Goal: Complete application form

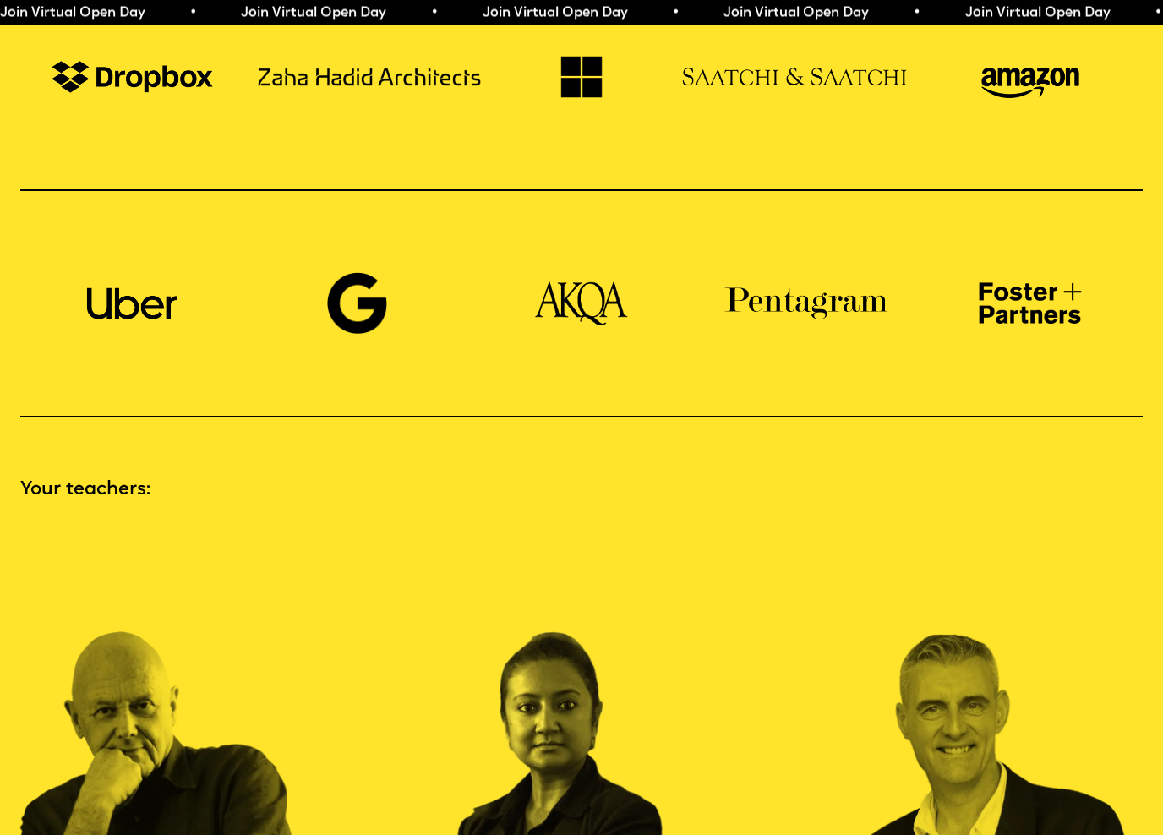
scroll to position [1535, 0]
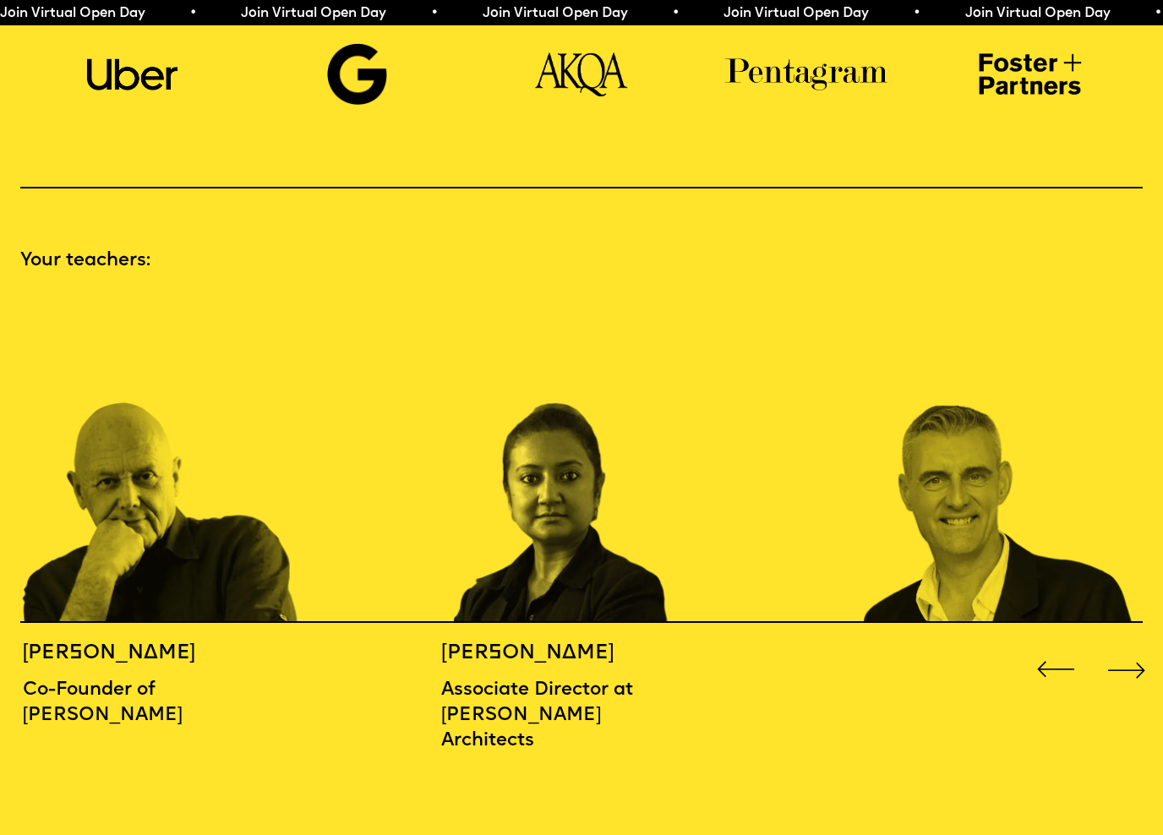
click at [1111, 646] on div "Next slide" at bounding box center [1126, 669] width 46 height 46
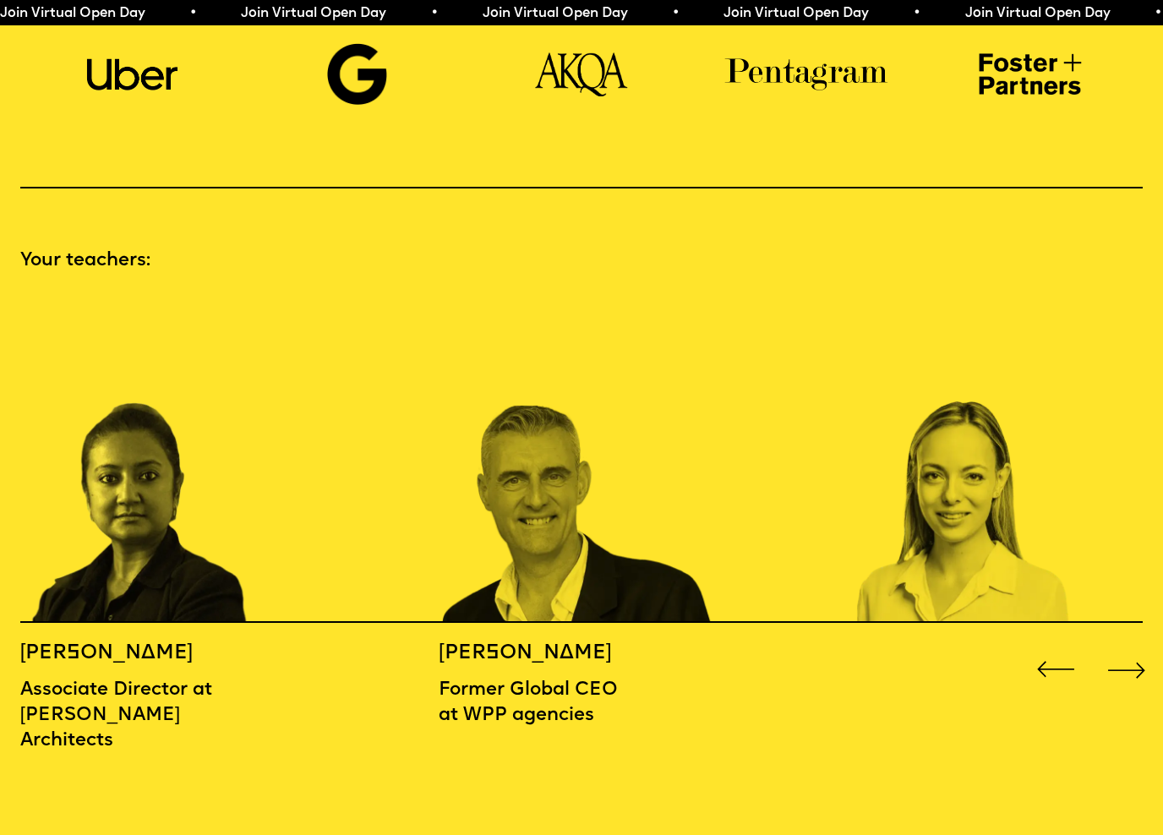
click at [1115, 646] on div "Next slide" at bounding box center [1126, 669] width 46 height 46
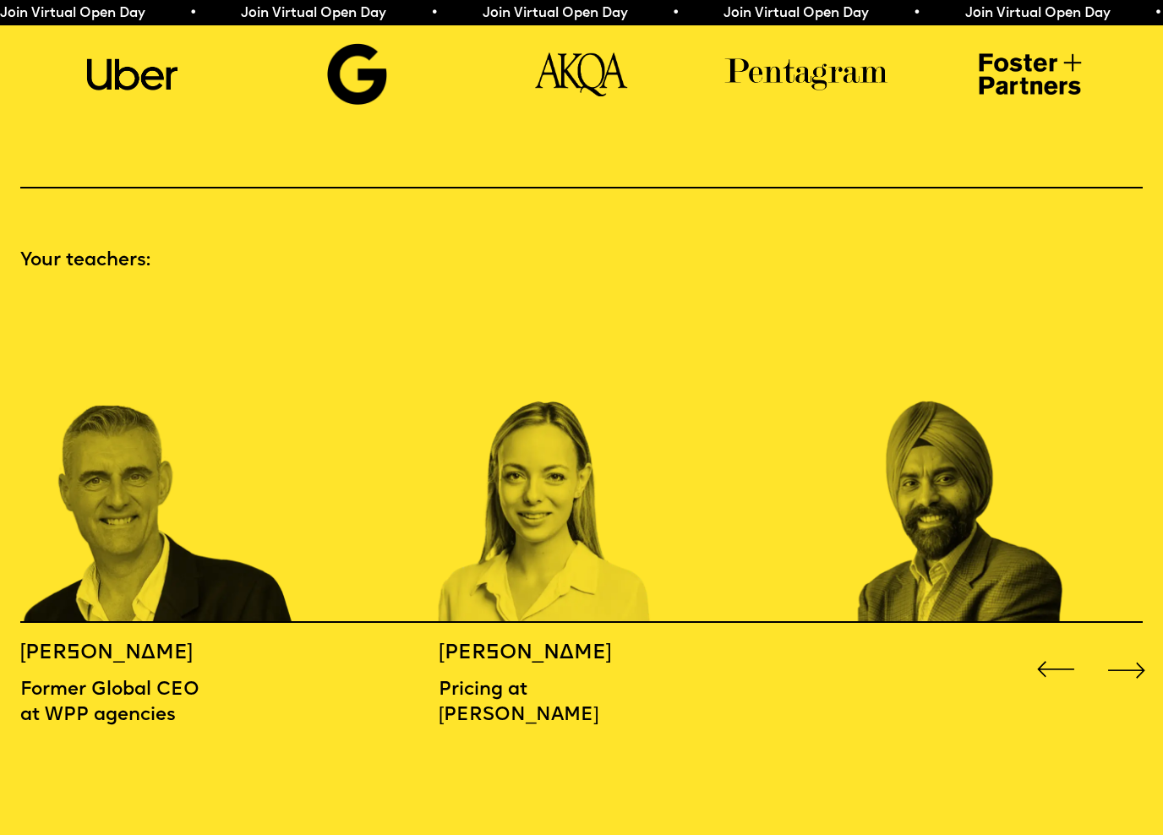
click at [1114, 646] on div "Next slide" at bounding box center [1126, 669] width 46 height 46
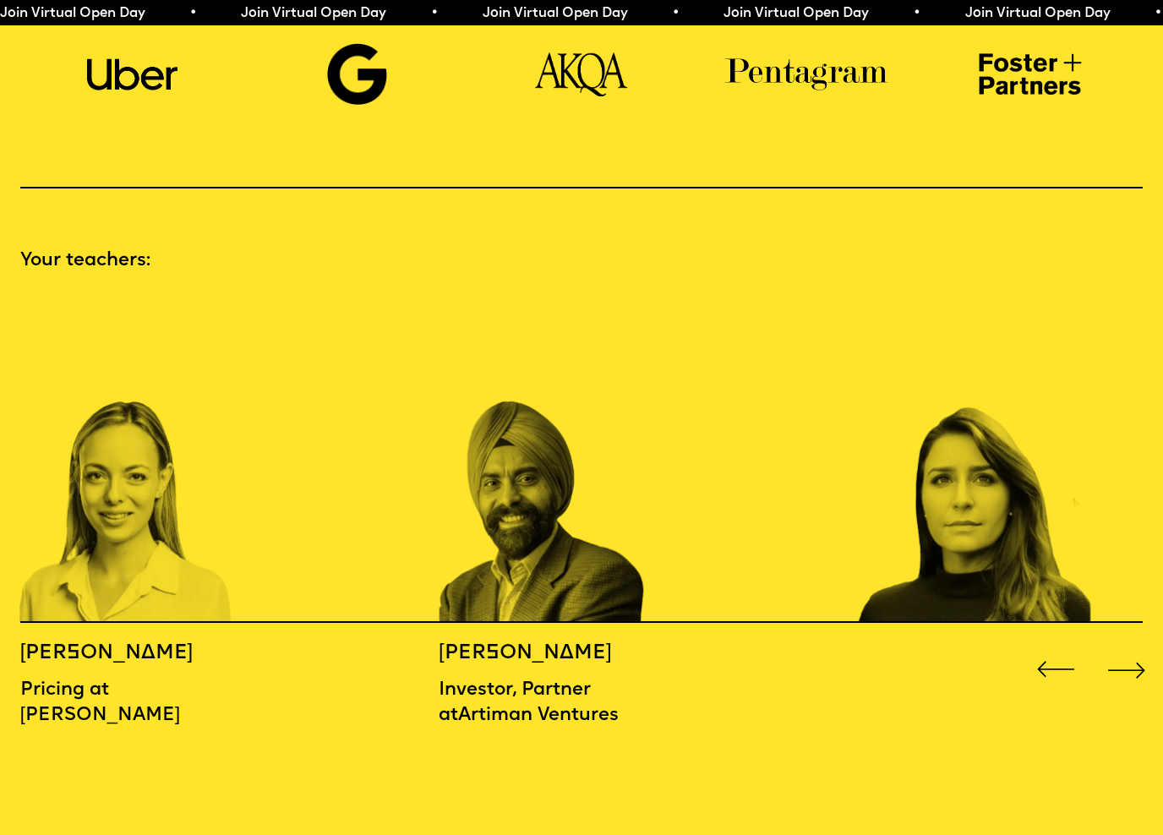
click at [1114, 646] on div "Next slide" at bounding box center [1126, 669] width 46 height 46
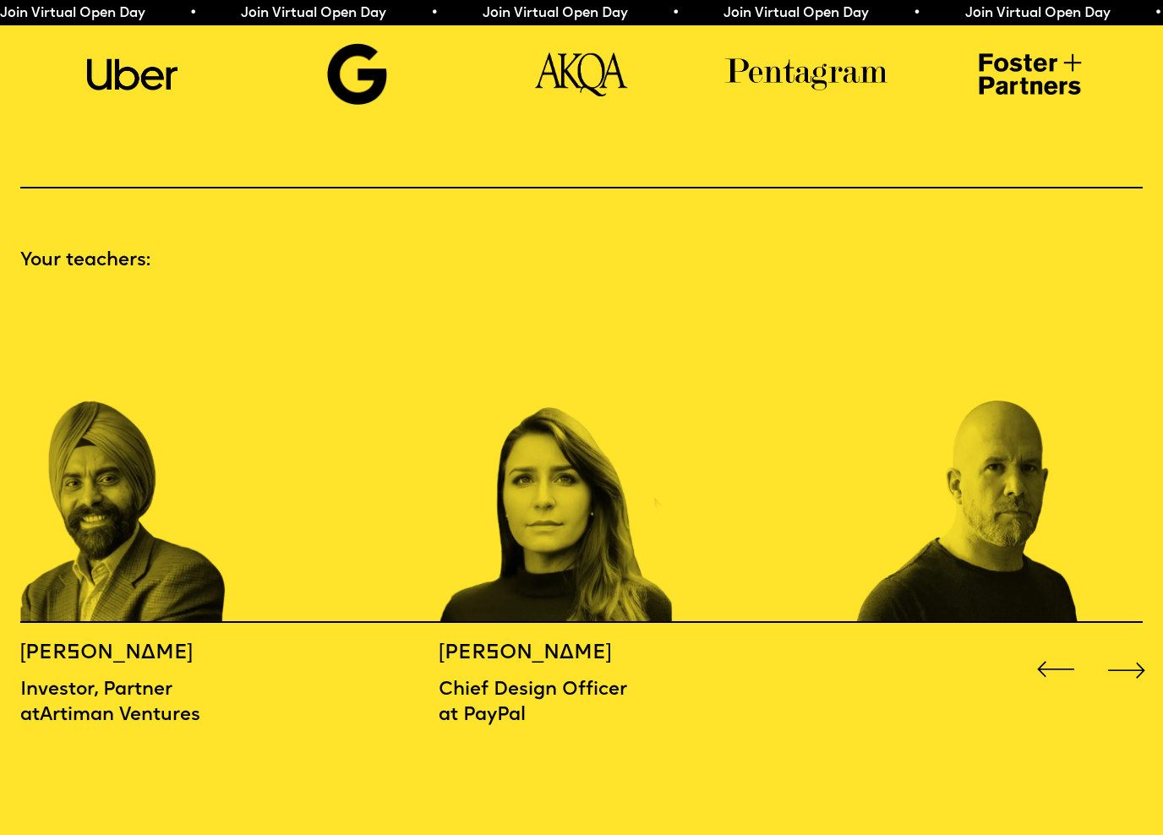
click at [1115, 646] on div "Next slide" at bounding box center [1126, 669] width 46 height 46
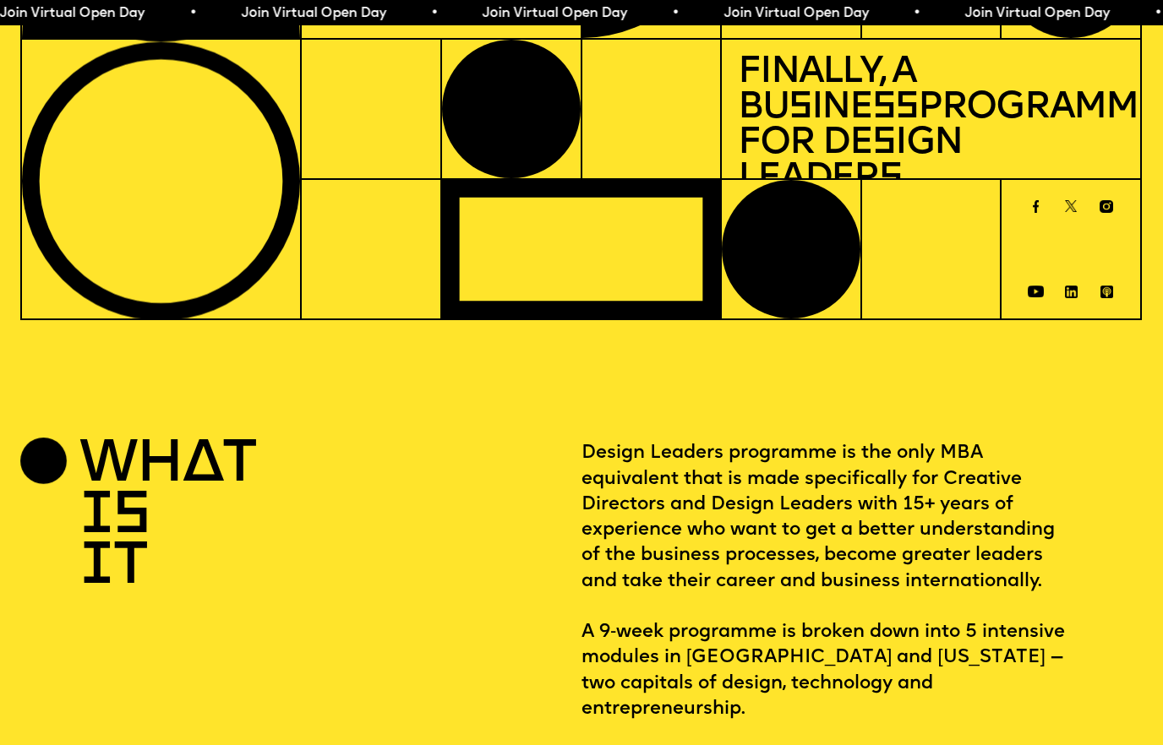
scroll to position [0, 0]
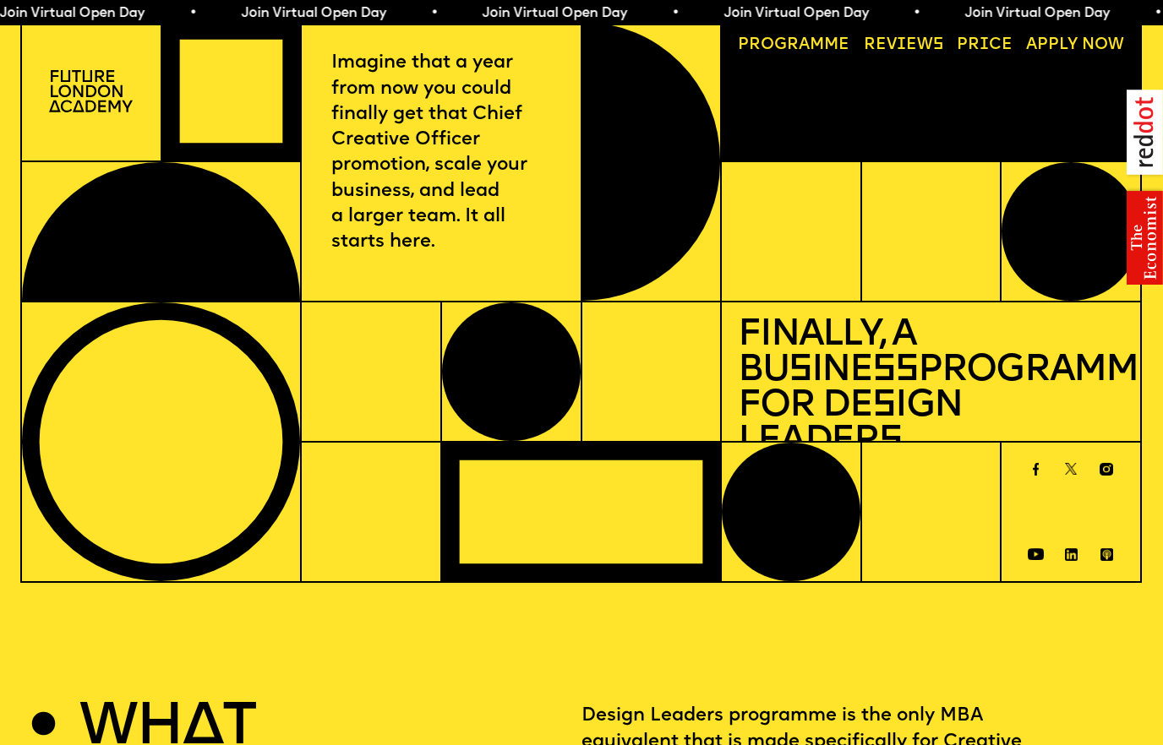
click at [810, 52] on link "Progr a mme" at bounding box center [794, 46] width 128 height 32
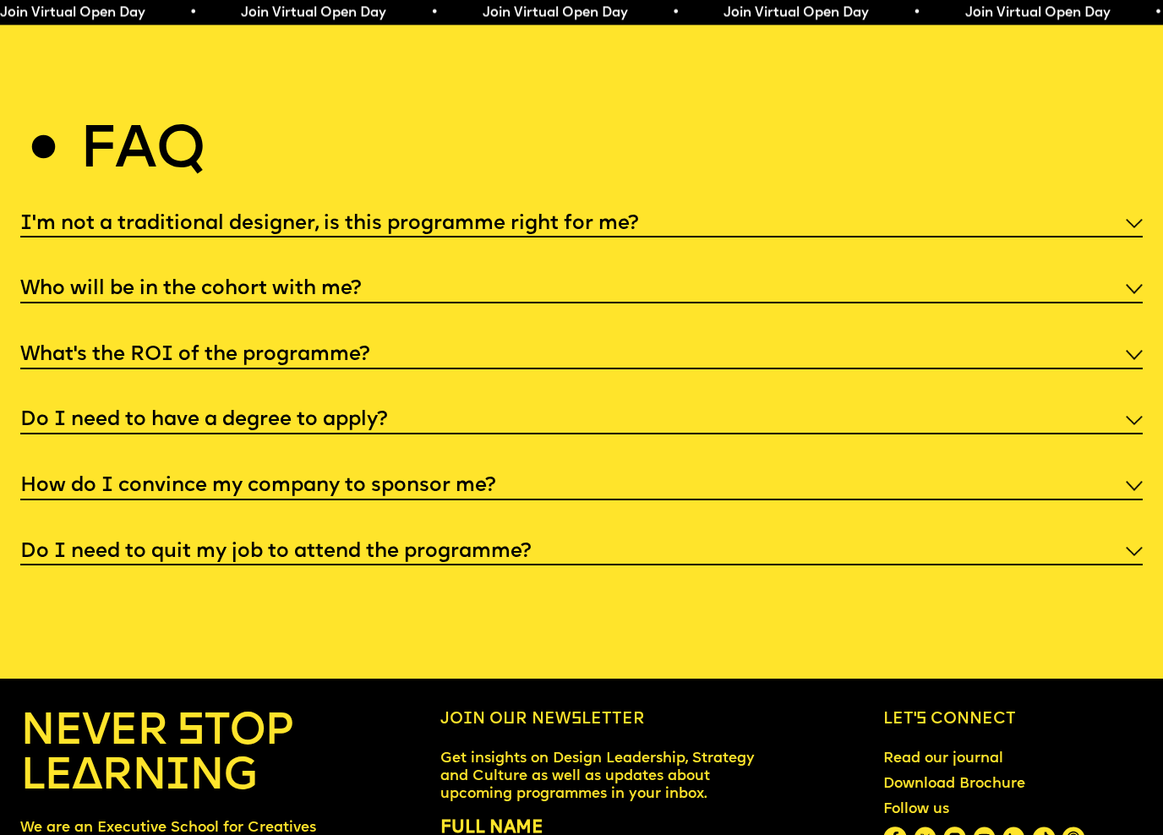
scroll to position [5978, 0]
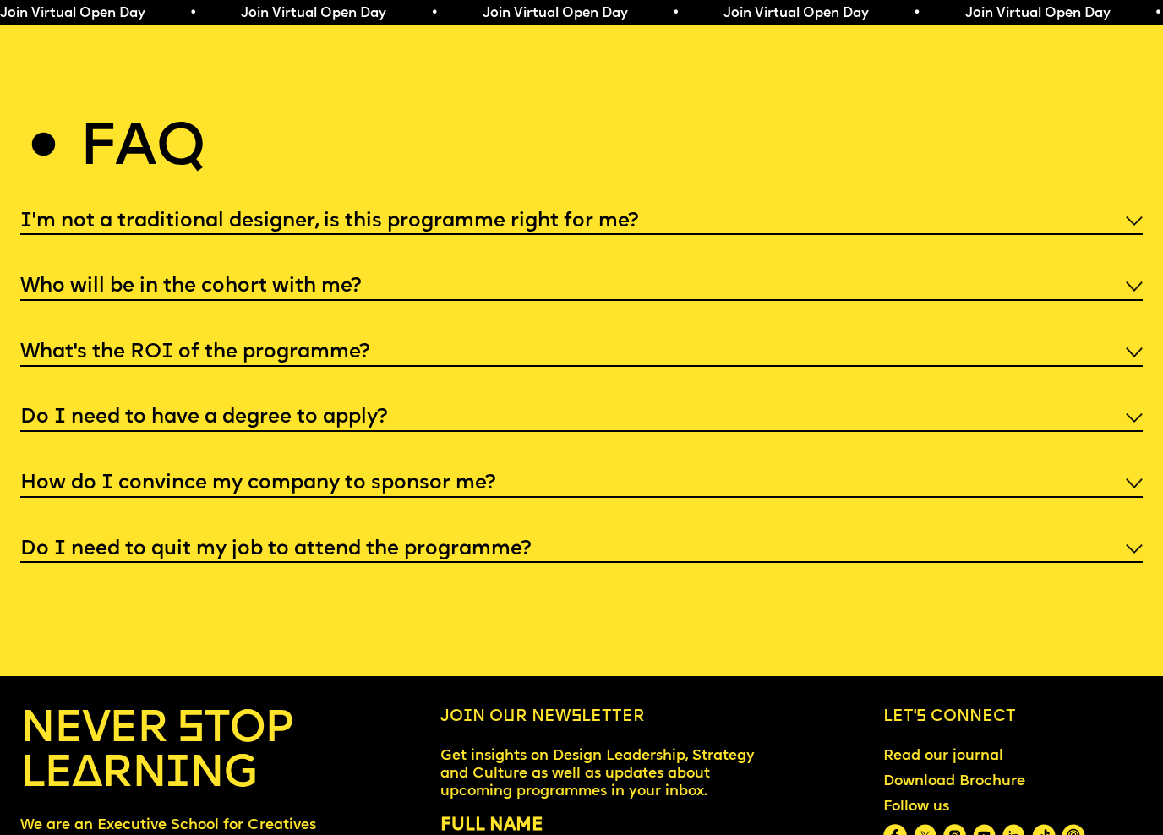
click at [1121, 401] on div "Do I need to have a degree to apply?" at bounding box center [581, 416] width 1122 height 30
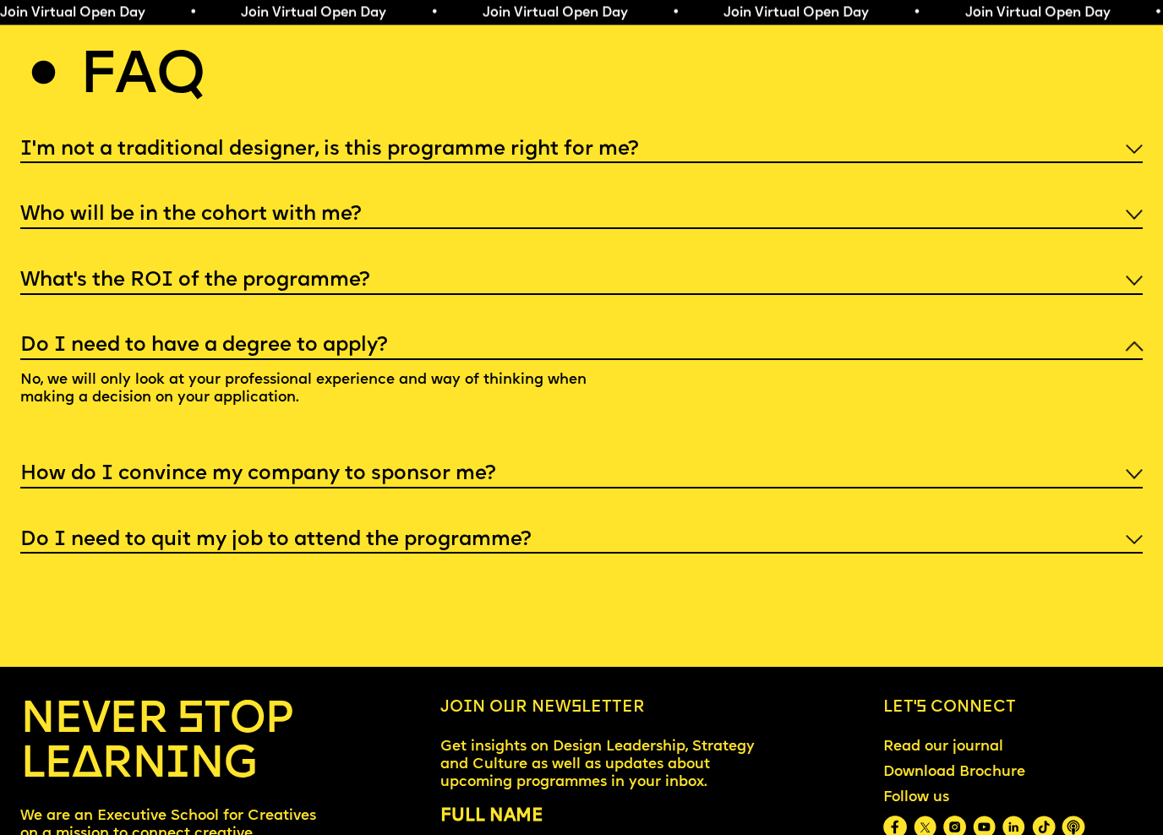
scroll to position [6050, 0]
click at [1135, 458] on div "How do I convince my company to sponsor me?" at bounding box center [581, 473] width 1122 height 30
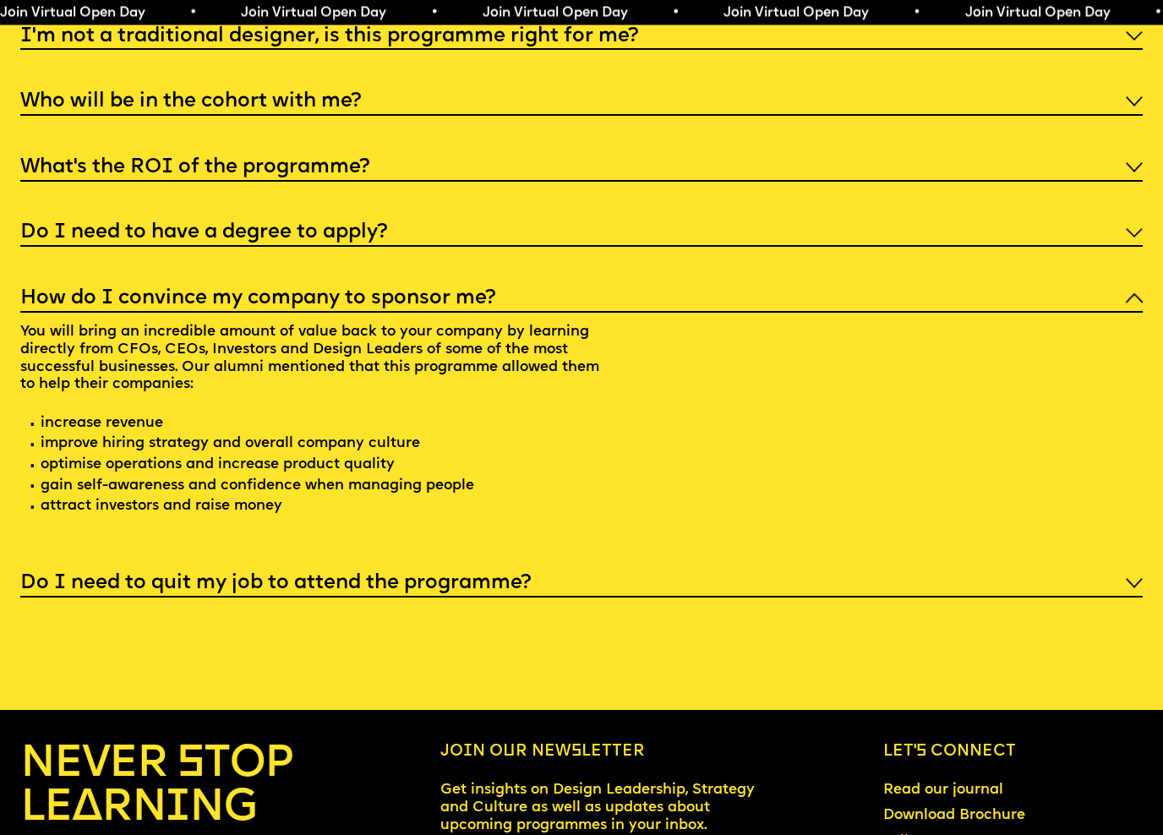
scroll to position [6163, 0]
click at [978, 570] on div "Do I need to quit my job to attend the programme?" at bounding box center [581, 581] width 1122 height 30
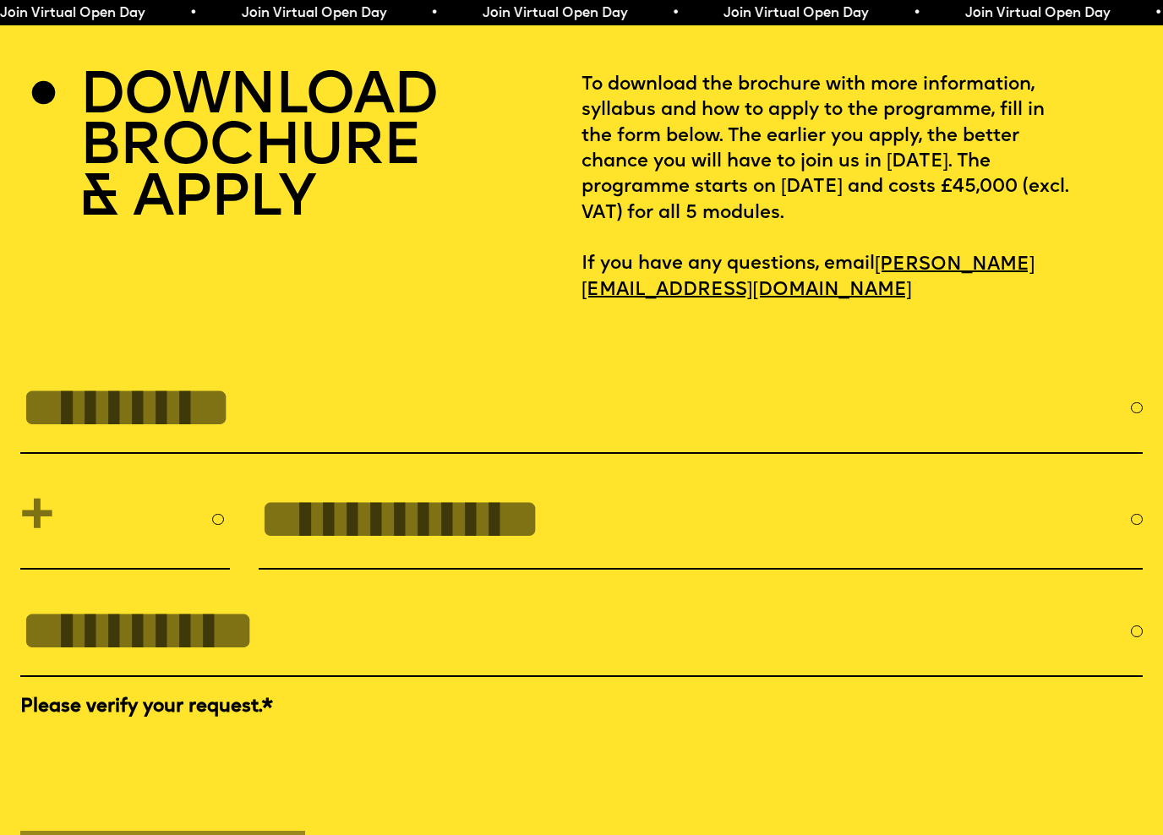
scroll to position [5090, 0]
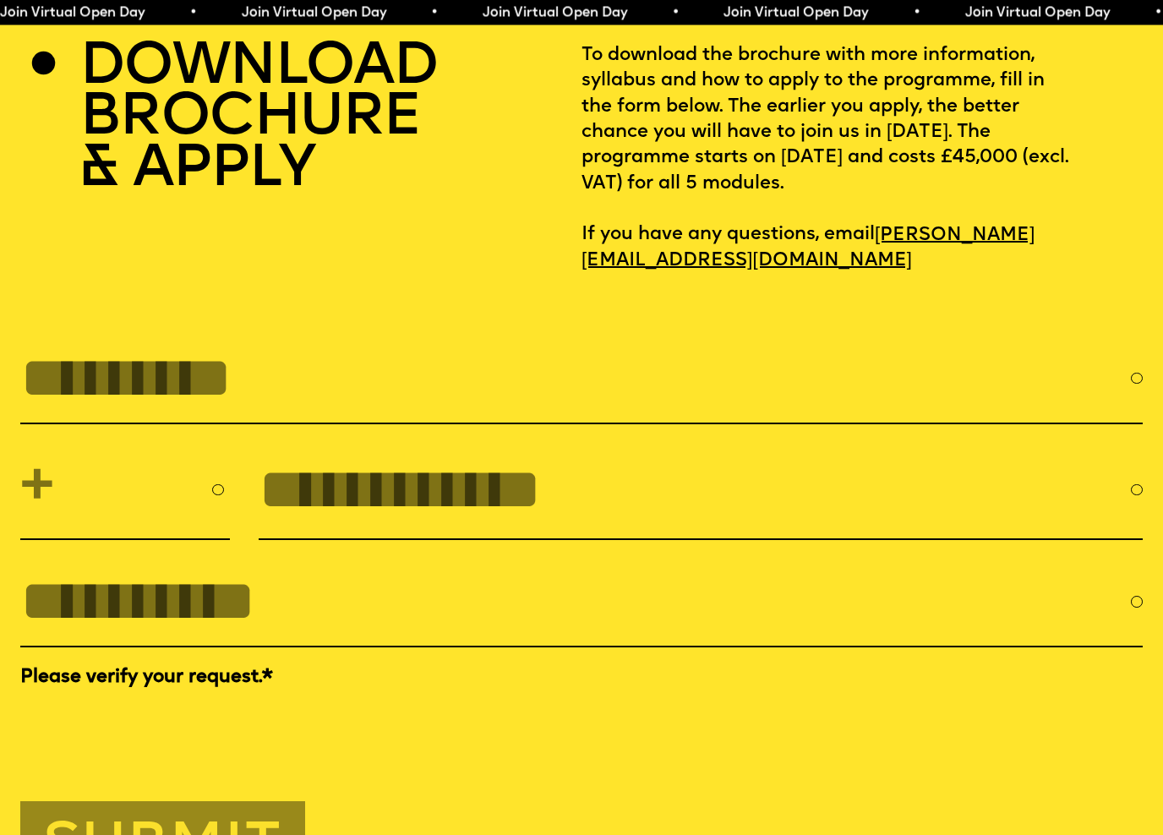
click at [952, 355] on input "FULL NAME" at bounding box center [575, 378] width 1111 height 65
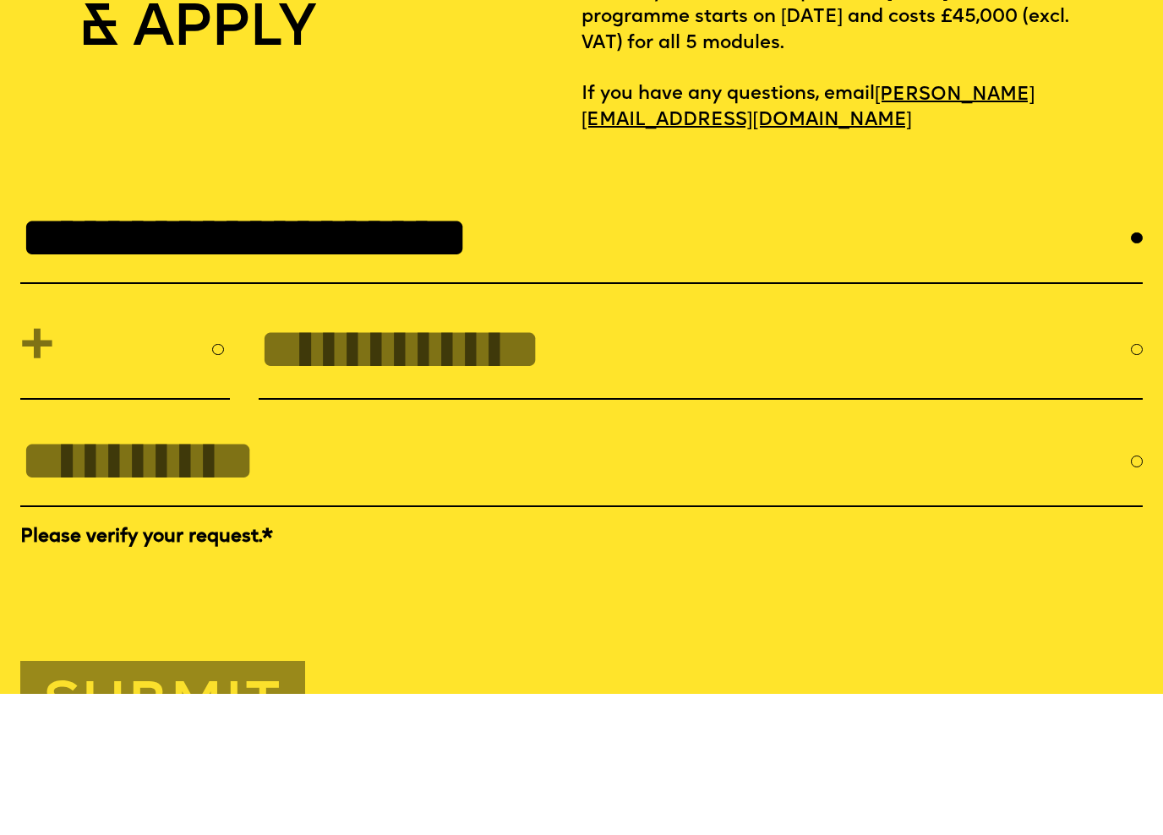
type input "**********"
click at [379, 458] on input "tel" at bounding box center [695, 490] width 872 height 65
click at [124, 454] on select "**********" at bounding box center [125, 491] width 210 height 74
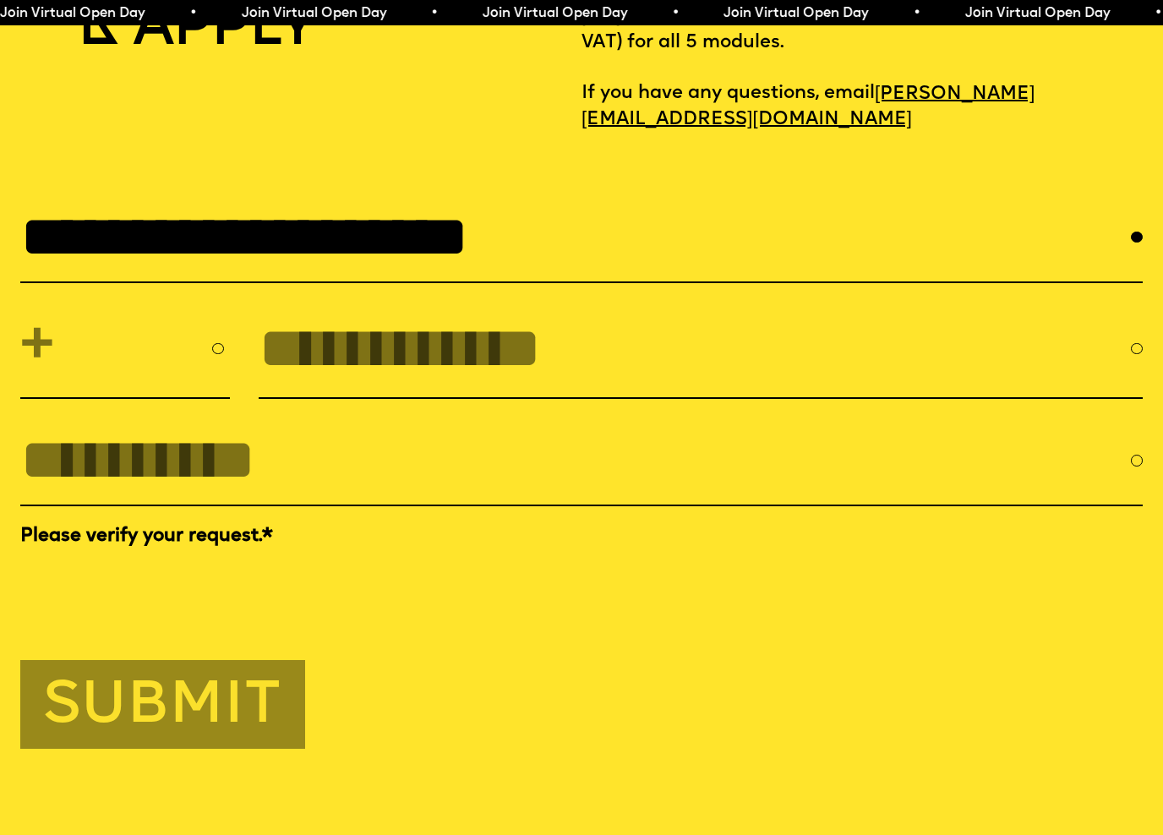
select select "**"
click at [368, 338] on input "tel" at bounding box center [695, 348] width 872 height 65
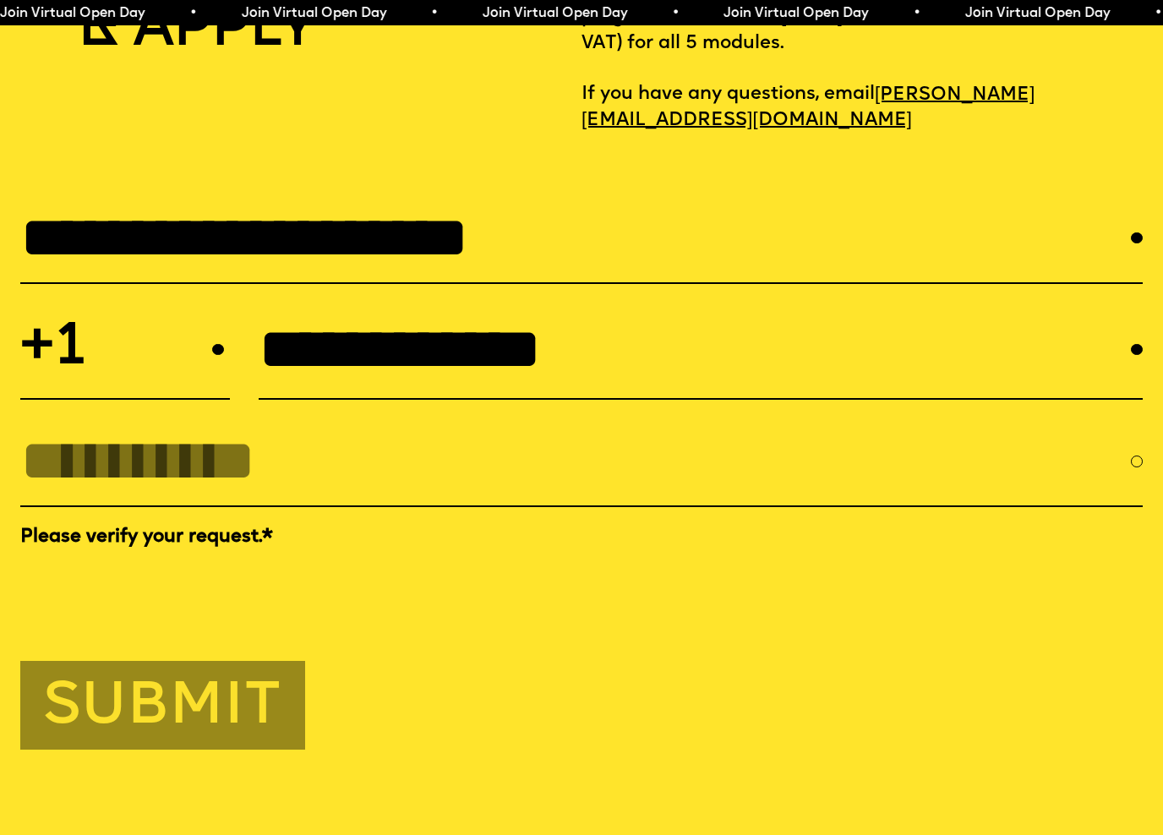
click at [331, 319] on input "**********" at bounding box center [695, 349] width 872 height 65
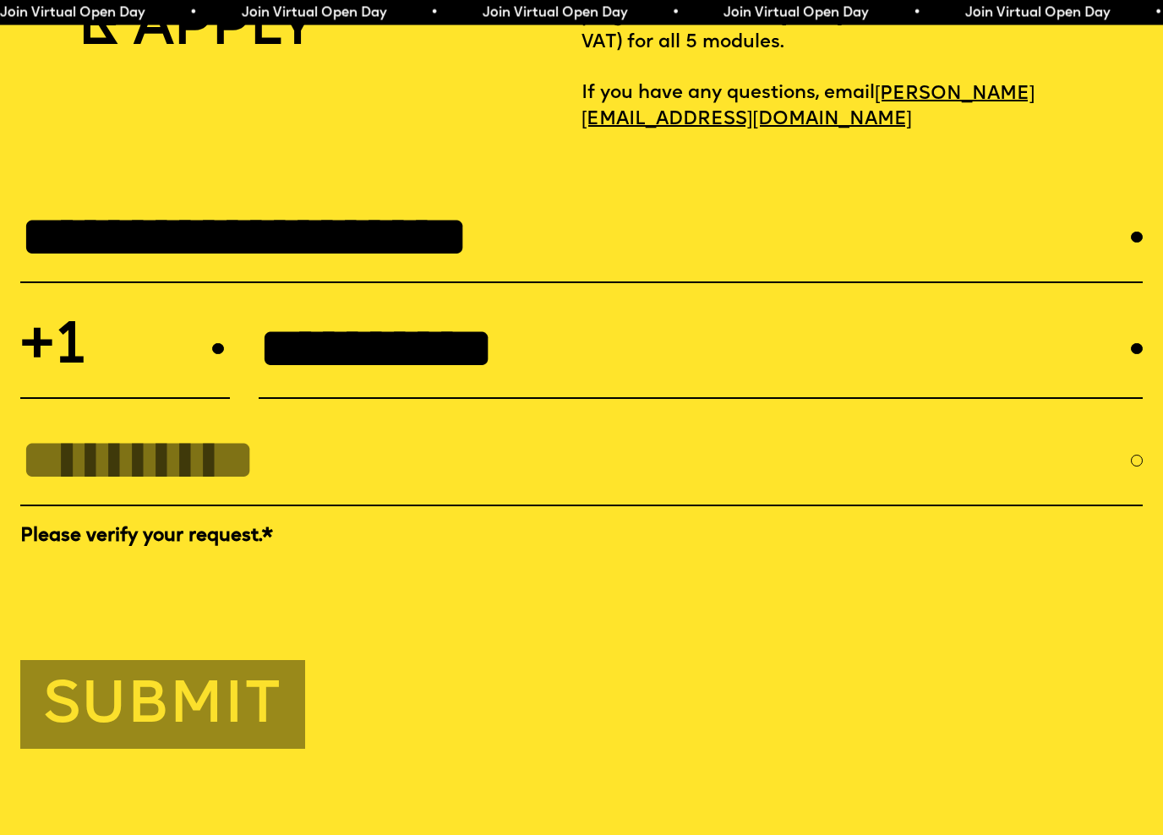
type input "**********"
click at [218, 455] on input "EMAIL *" at bounding box center [575, 460] width 1111 height 65
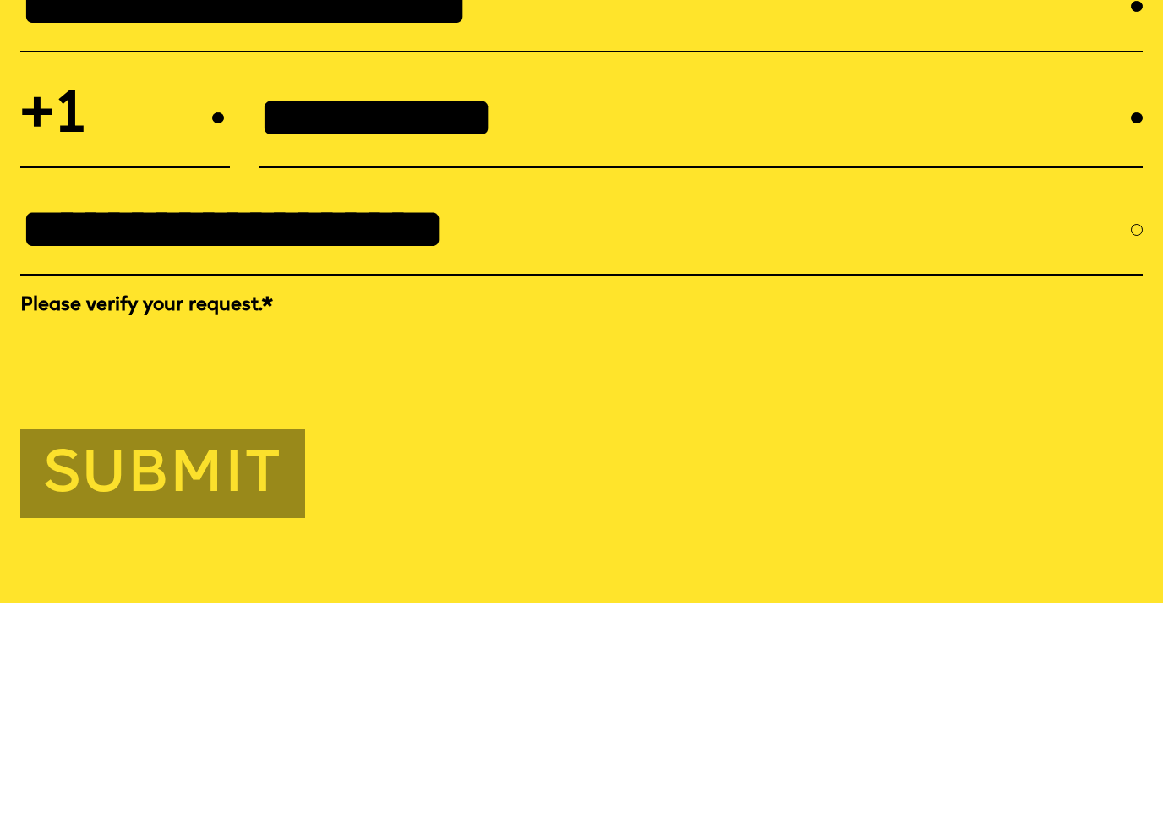
scroll to position [5464, 0]
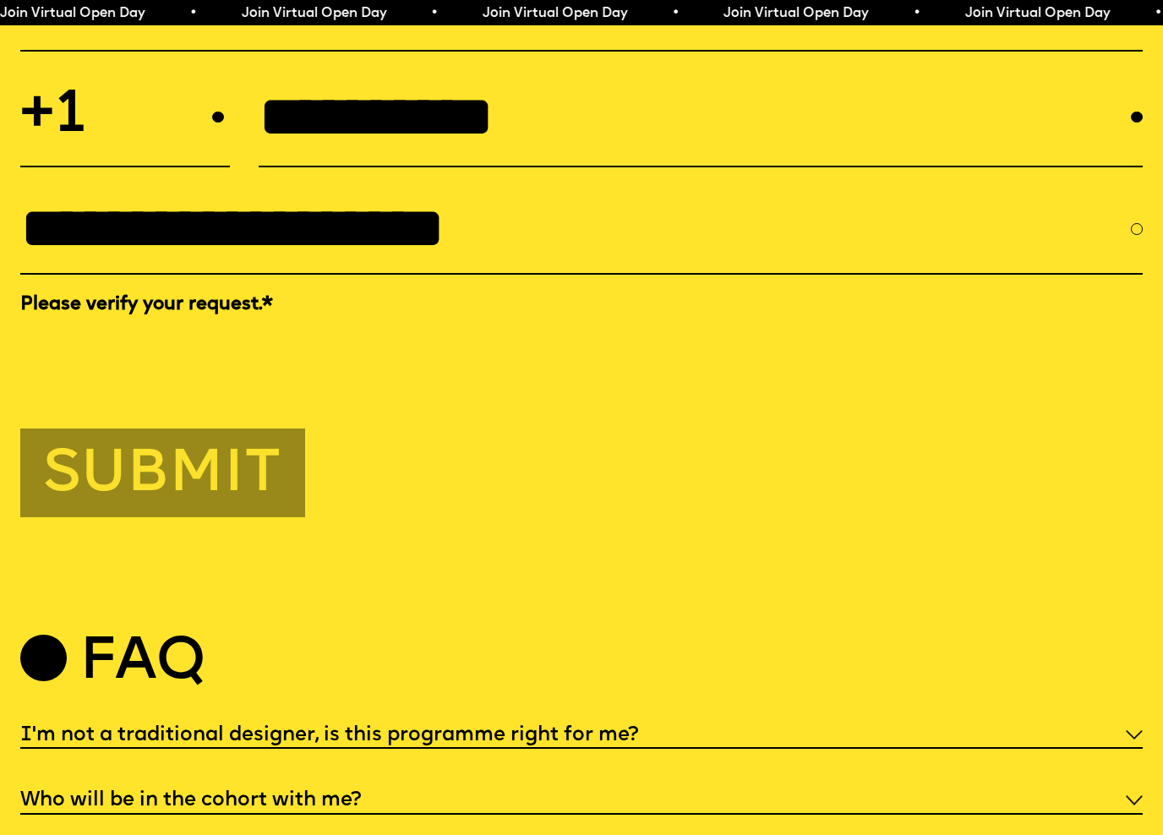
type input "**********"
click at [126, 455] on button "Submit" at bounding box center [162, 472] width 285 height 89
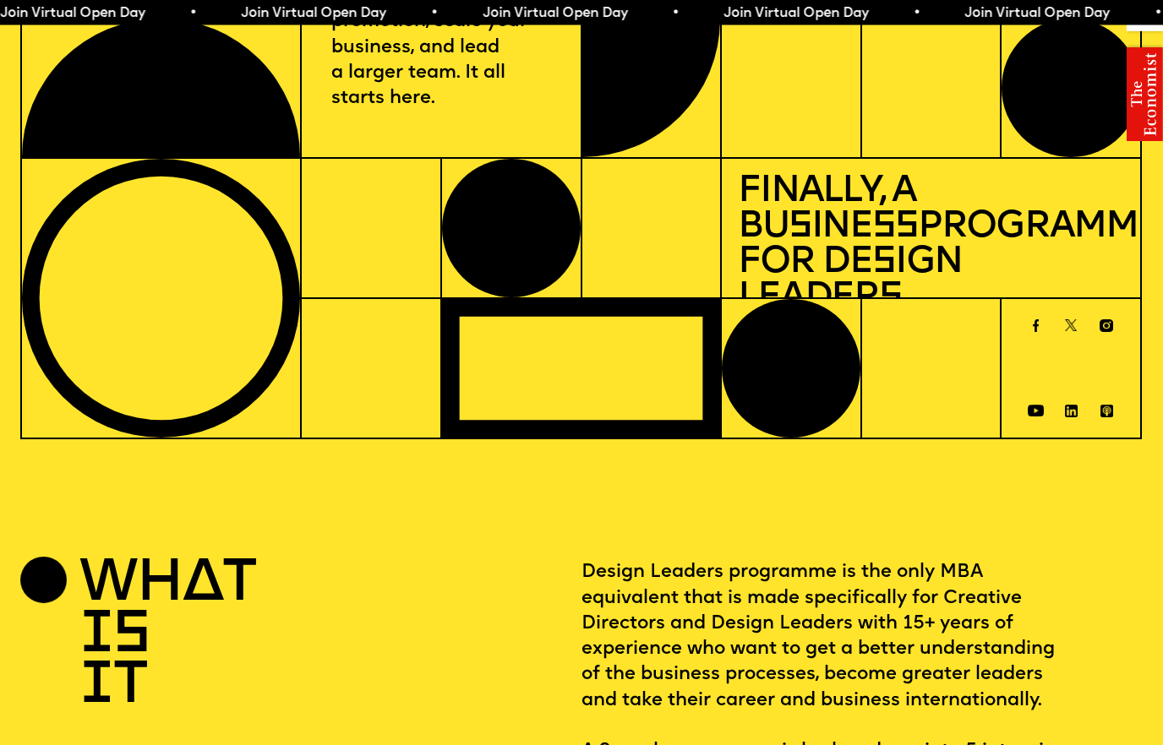
scroll to position [0, 0]
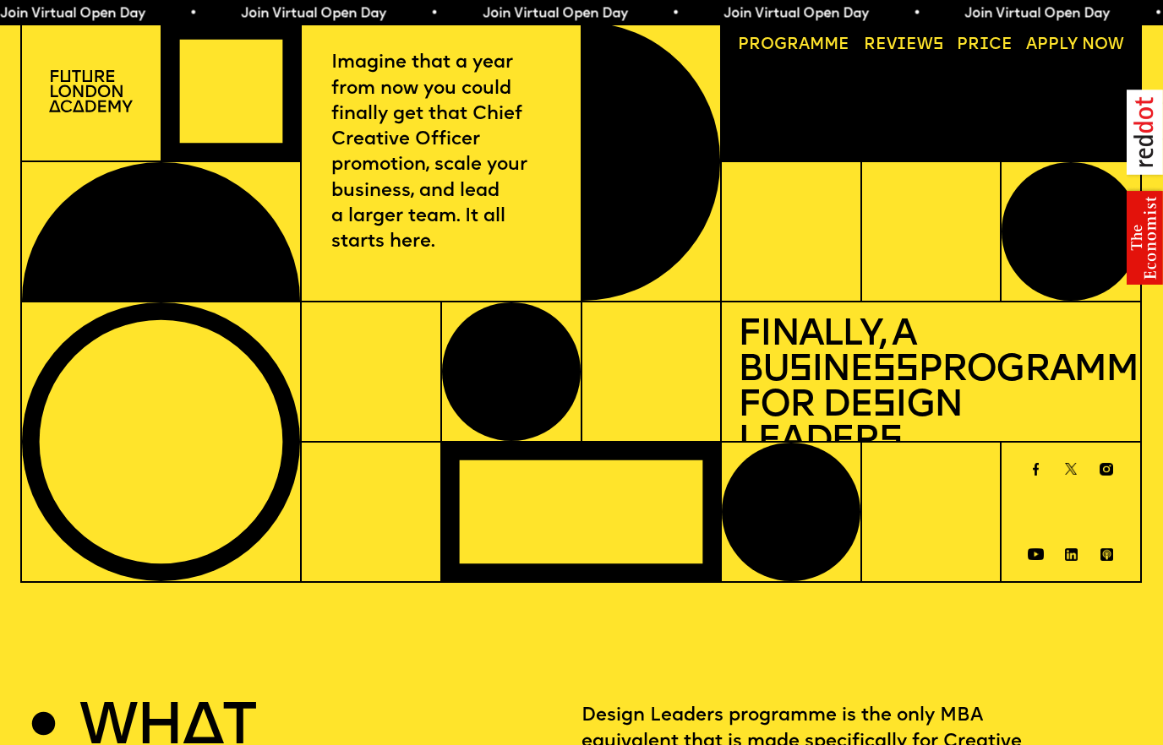
click at [907, 43] on link "Reviews" at bounding box center [902, 46] width 95 height 32
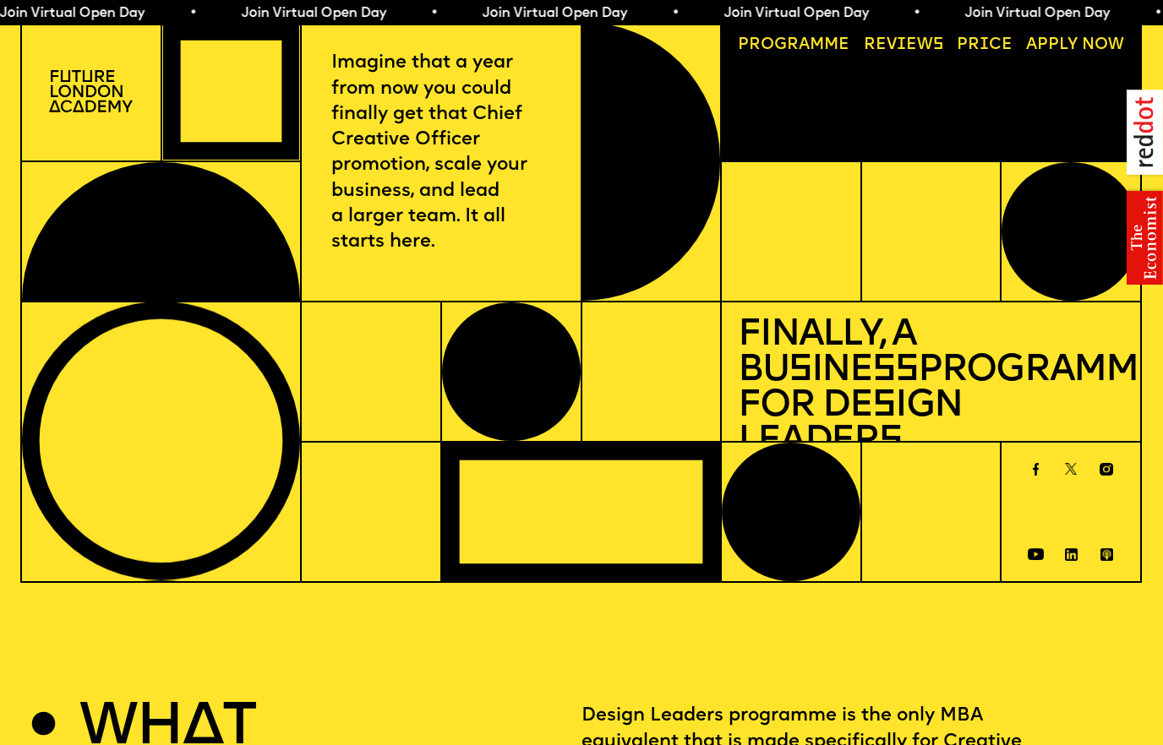
click at [774, 60] on link "Progr a mme" at bounding box center [794, 46] width 128 height 32
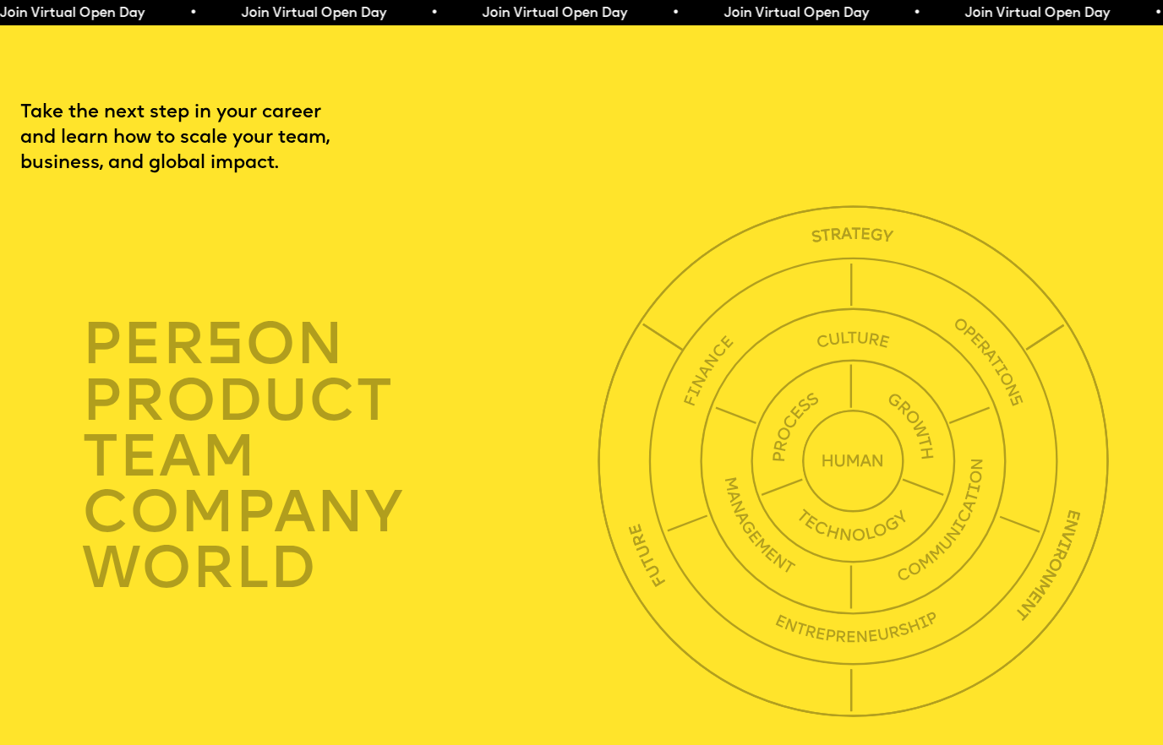
scroll to position [3972, 0]
